Goal: Information Seeking & Learning: Learn about a topic

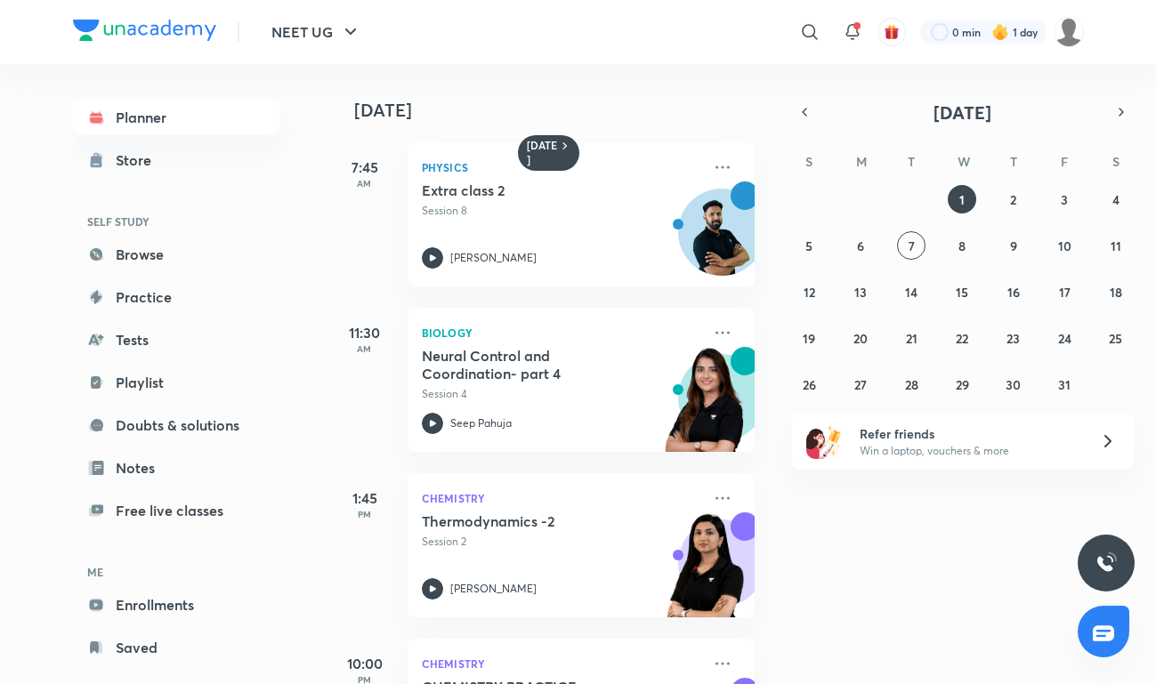
click at [953, 539] on div "[DATE] 7:45 AM Physics Extra class 2 Session 8 [PERSON_NAME] 11:30 AM Biology N…" at bounding box center [741, 374] width 824 height 620
click at [721, 501] on icon at bounding box center [722, 498] width 21 height 21
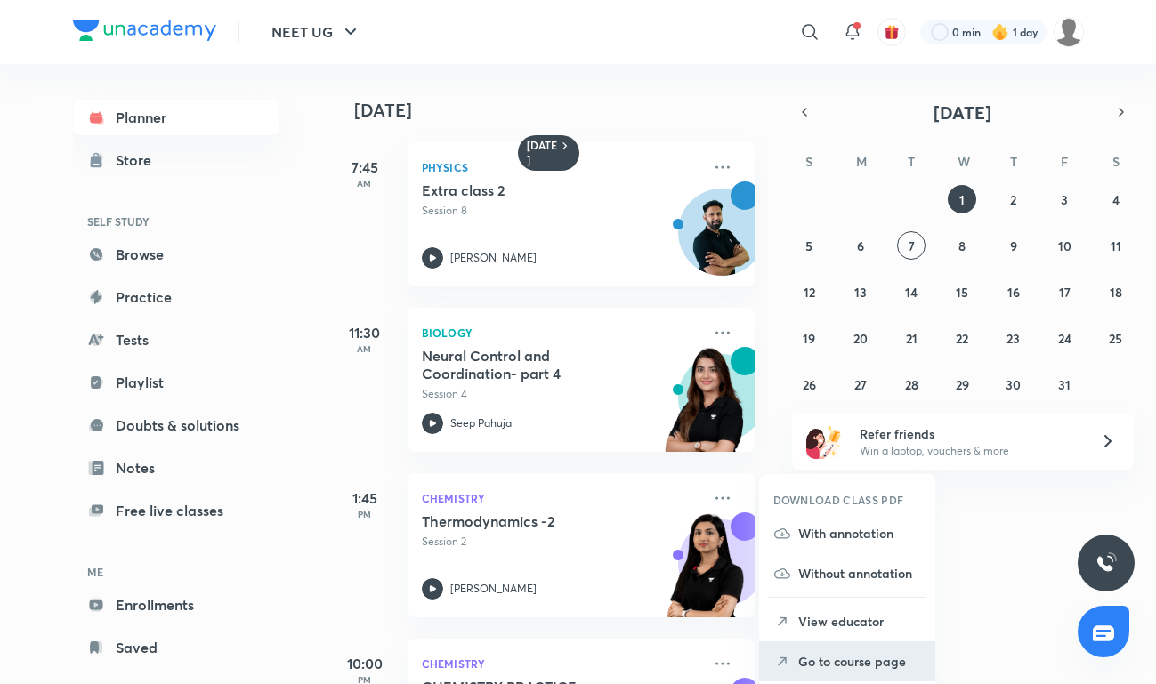
click at [824, 648] on li "Go to course page" at bounding box center [847, 662] width 176 height 40
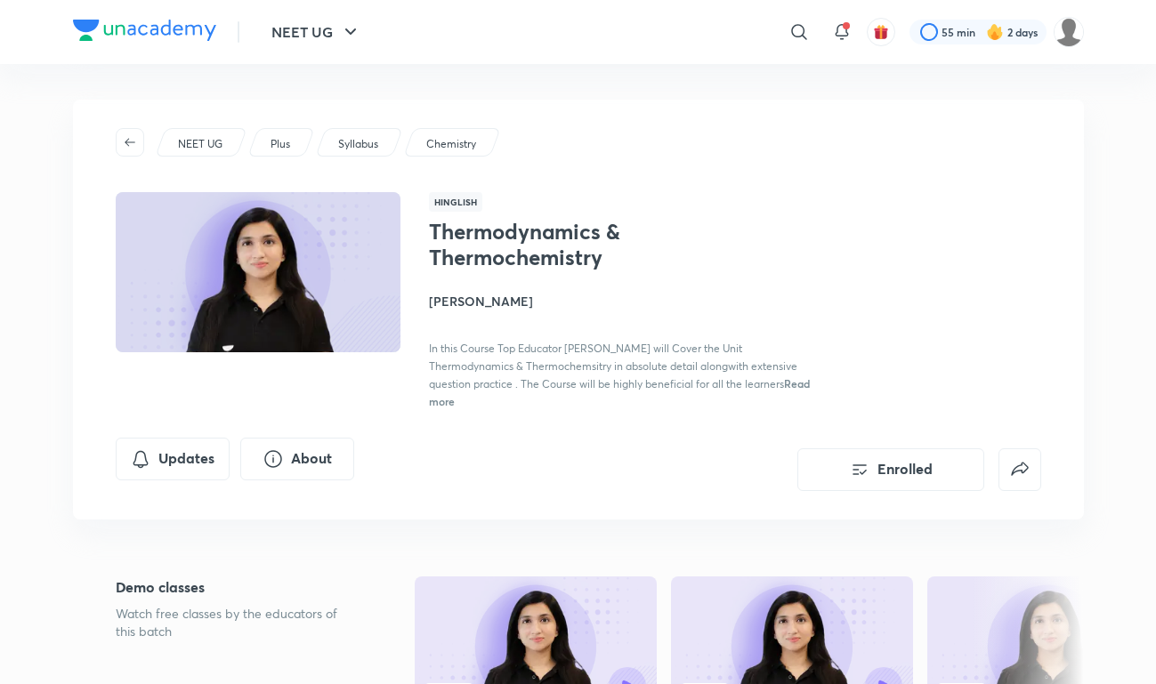
click at [153, 21] on img at bounding box center [144, 30] width 143 height 21
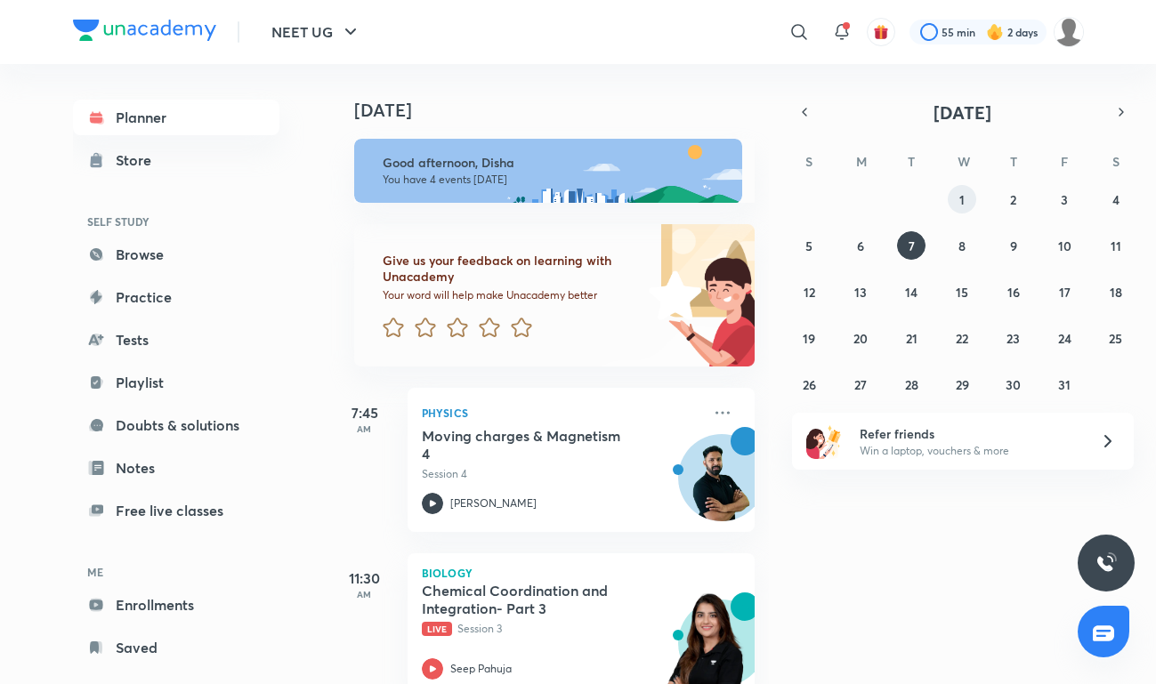
click at [967, 204] on button "1" at bounding box center [962, 199] width 28 height 28
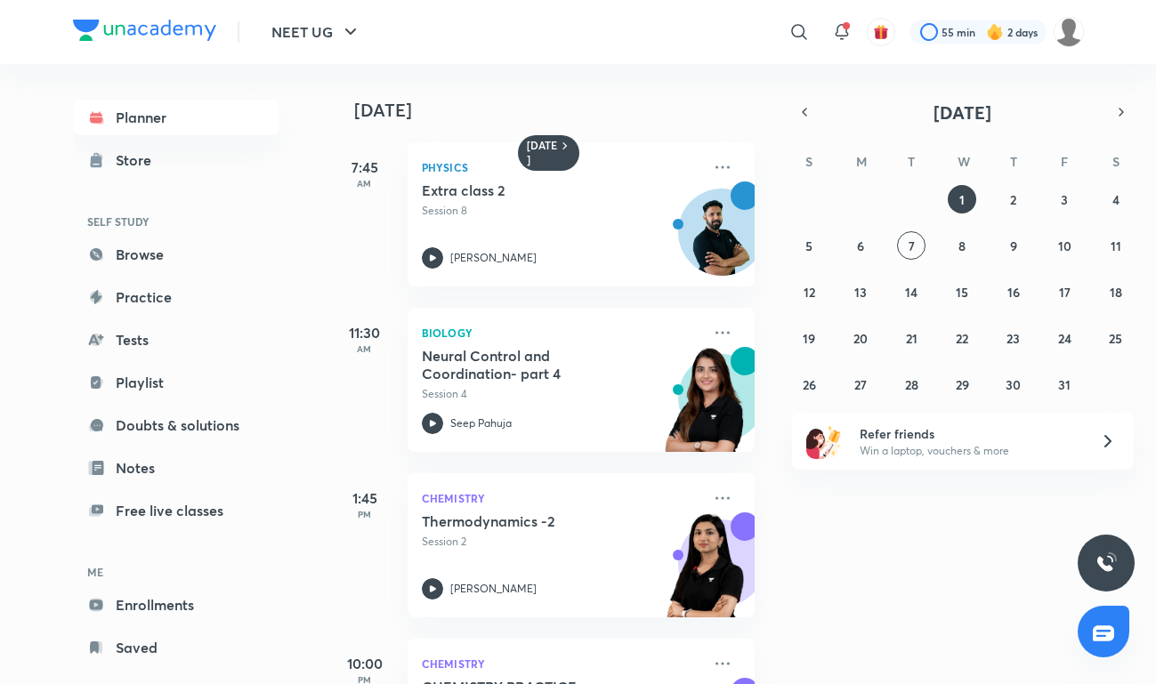
click at [884, 579] on div "[DATE] 7:45 AM Physics Extra class 2 Session 8 [PERSON_NAME] 11:30 AM Biology N…" at bounding box center [741, 374] width 824 height 620
